Goal: Task Accomplishment & Management: Manage account settings

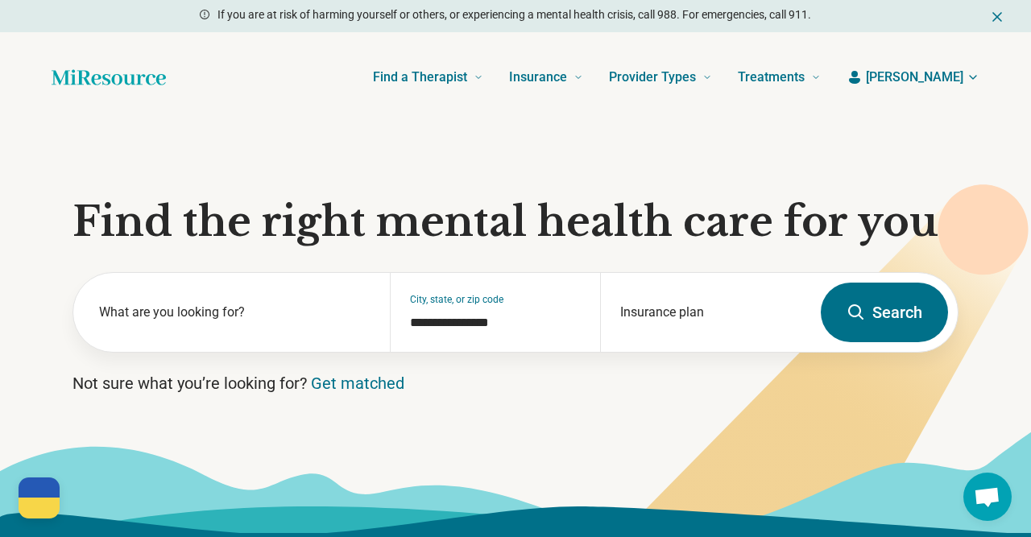
click at [961, 73] on span "[PERSON_NAME]" at bounding box center [914, 77] width 97 height 19
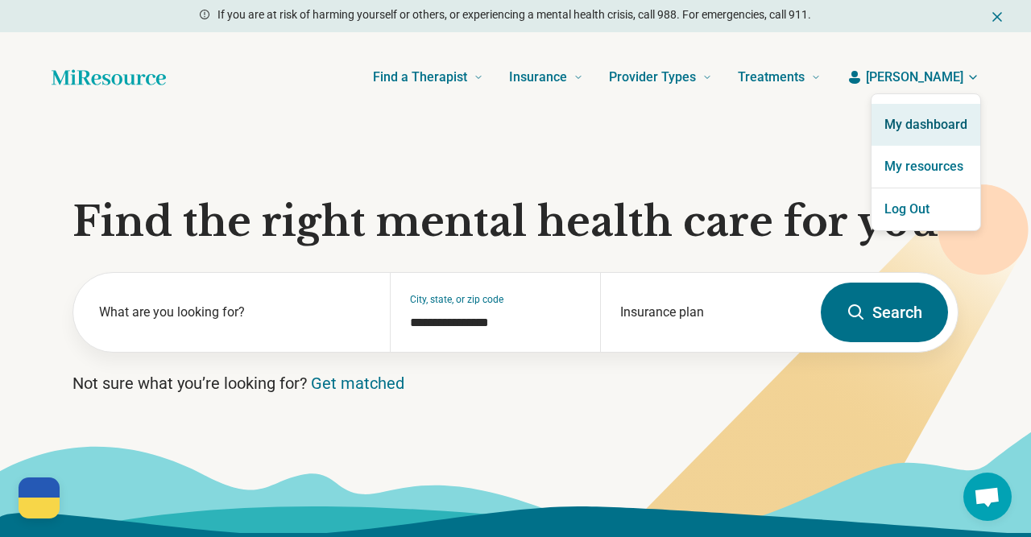
click at [931, 123] on link "My dashboard" at bounding box center [925, 125] width 109 height 42
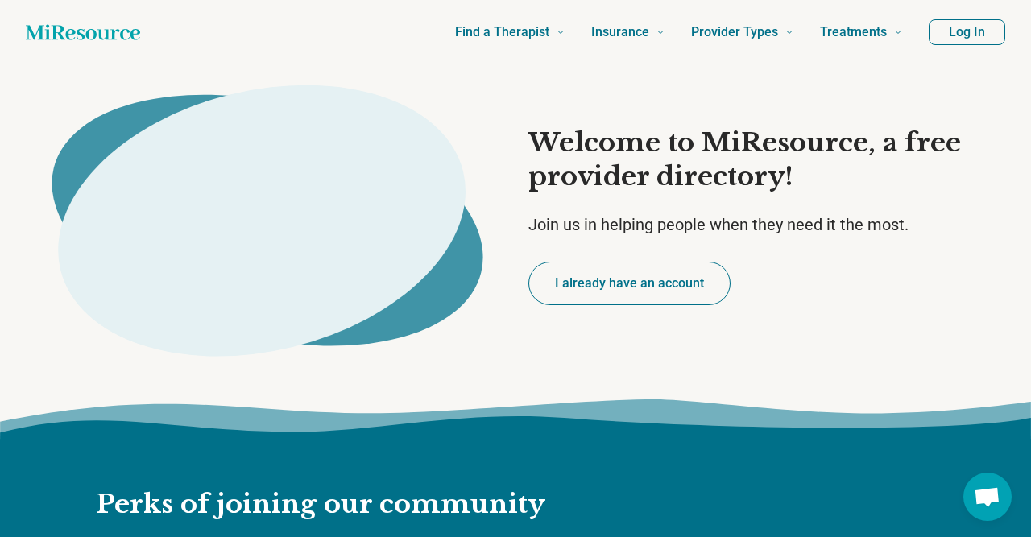
click at [966, 30] on button "Log In" at bounding box center [966, 32] width 76 height 26
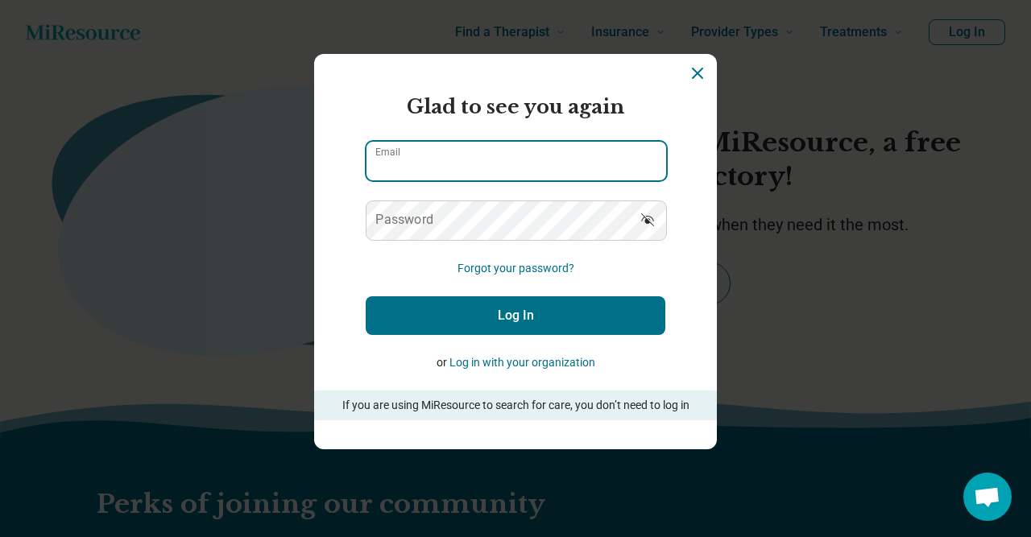
click at [428, 160] on input "Email" at bounding box center [516, 161] width 300 height 39
type input "**********"
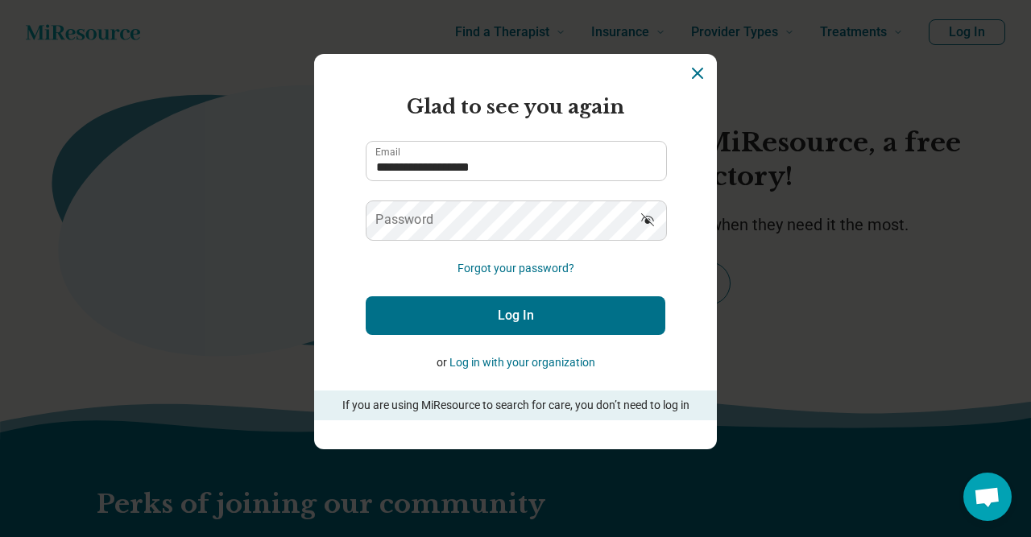
click at [409, 222] on label "Password" at bounding box center [404, 219] width 58 height 13
click at [507, 313] on button "Log In" at bounding box center [516, 315] width 300 height 39
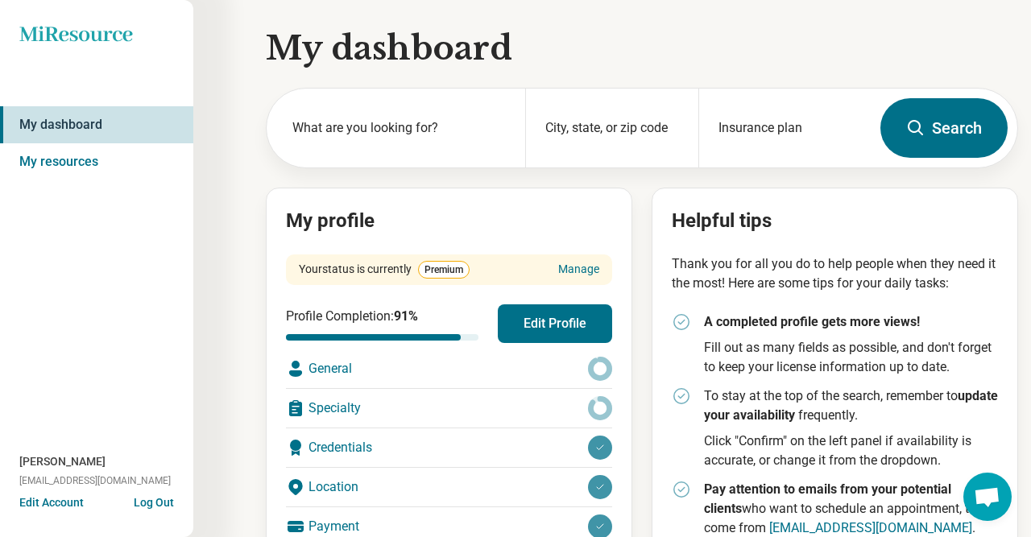
click at [324, 369] on div "General" at bounding box center [449, 368] width 326 height 39
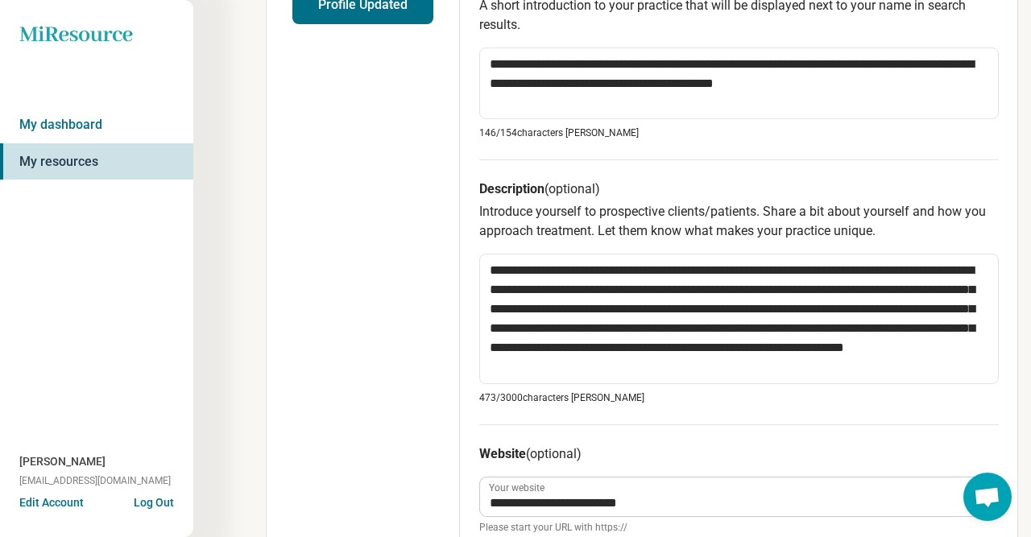
scroll to position [453, 0]
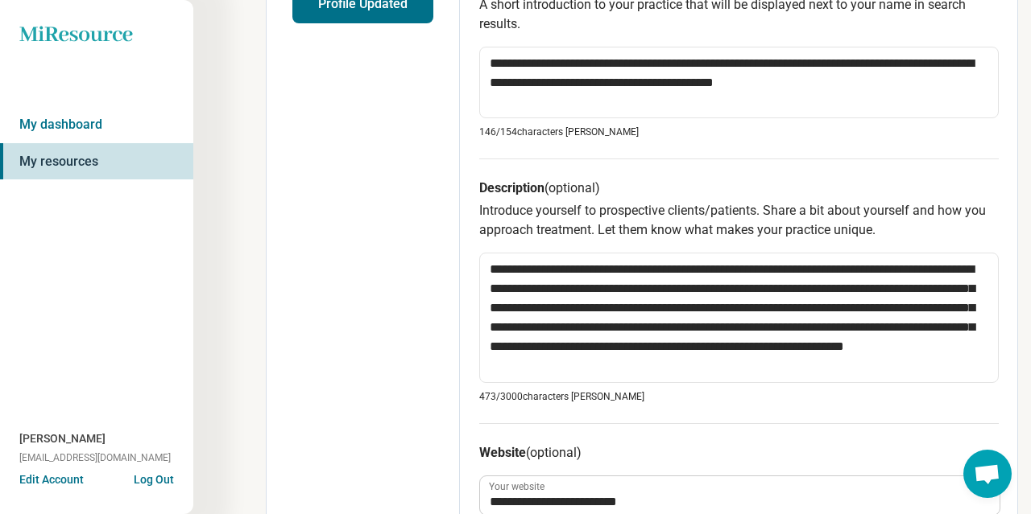
type textarea "*"
